Goal: Check status: Check status

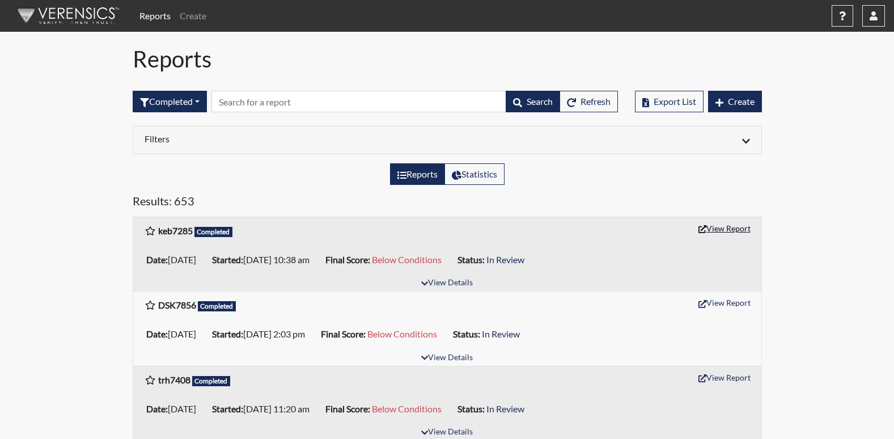
click at [722, 227] on button "View Report" at bounding box center [724, 228] width 62 height 18
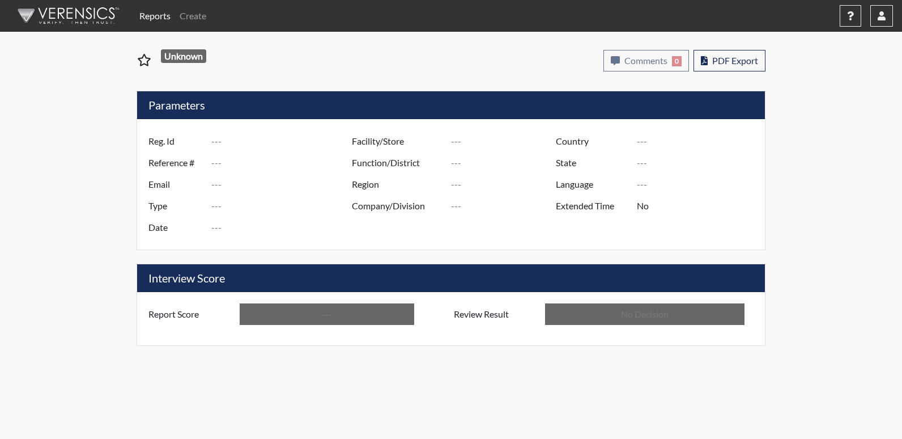
type input "keb7285"
type input "51692"
type input "---"
type input "Corrections Pre-Employment"
type input "Oct 10, 2025"
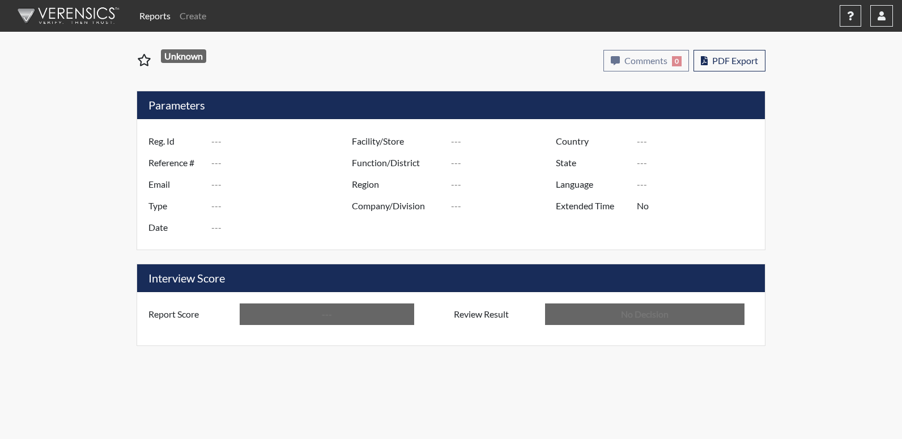
type input "[PERSON_NAME]"
type input "[GEOGRAPHIC_DATA]"
type input "[US_STATE]"
type input "English"
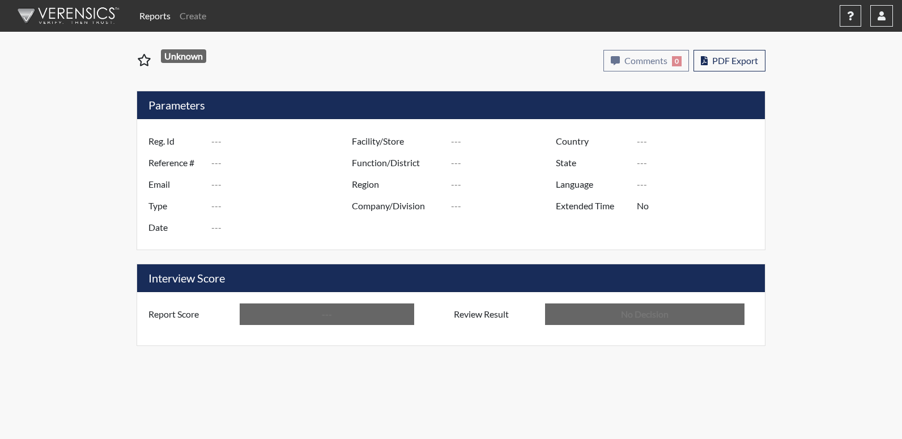
type input "Below Conditions"
type input "In Review"
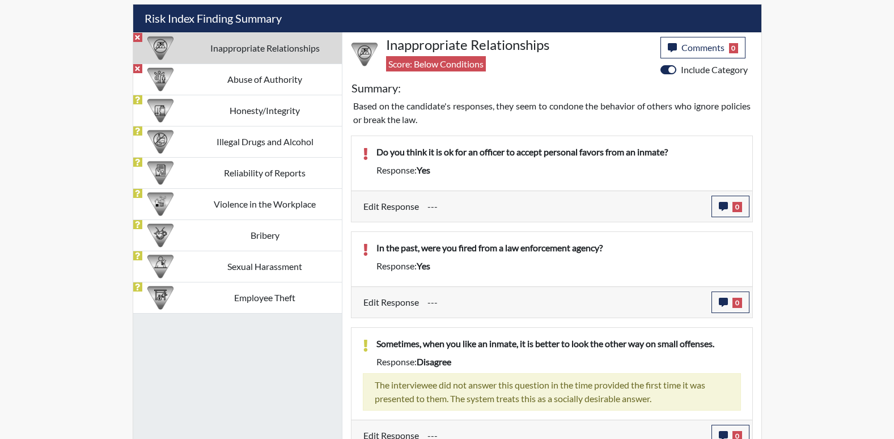
scroll to position [680, 0]
